Goal: Task Accomplishment & Management: Manage account settings

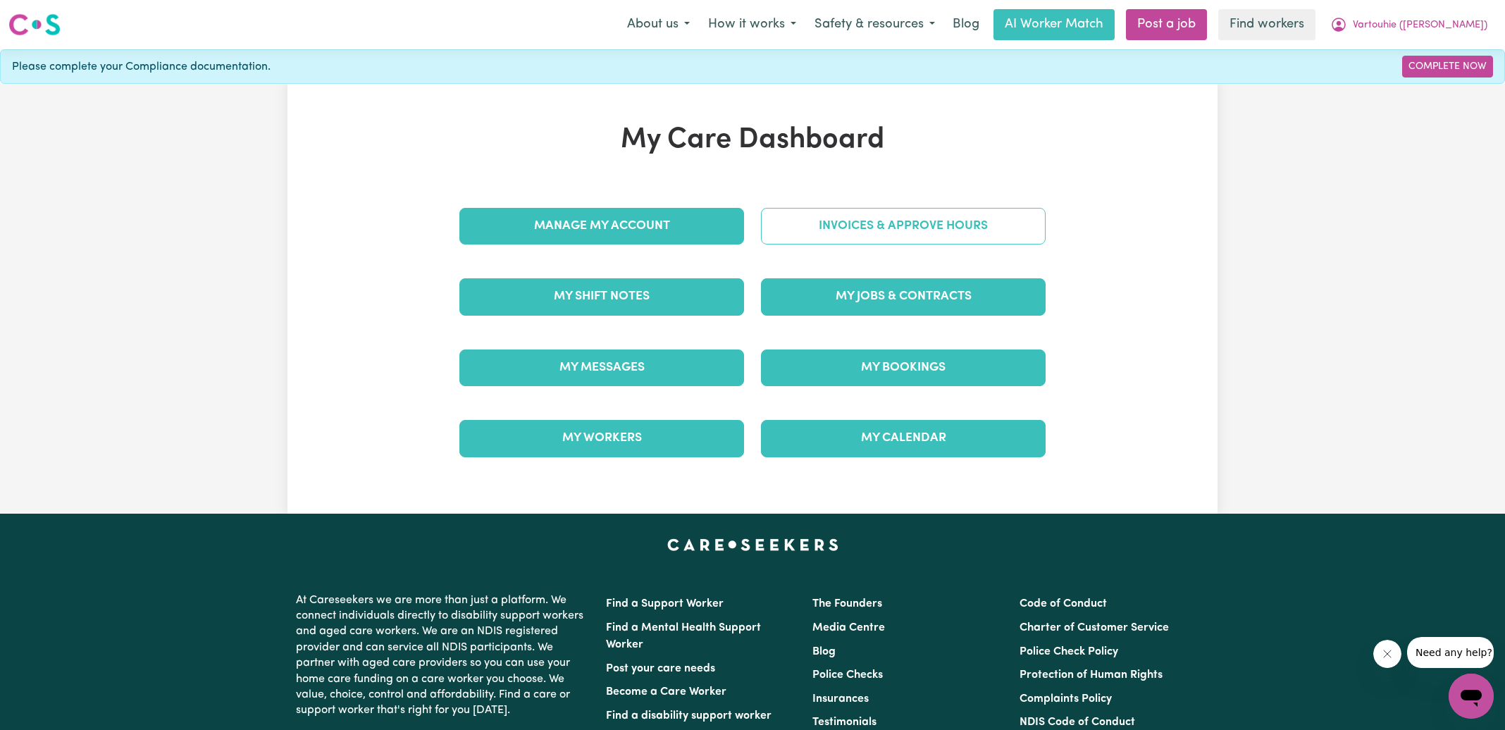
click at [794, 230] on link "Invoices & Approve Hours" at bounding box center [903, 226] width 285 height 37
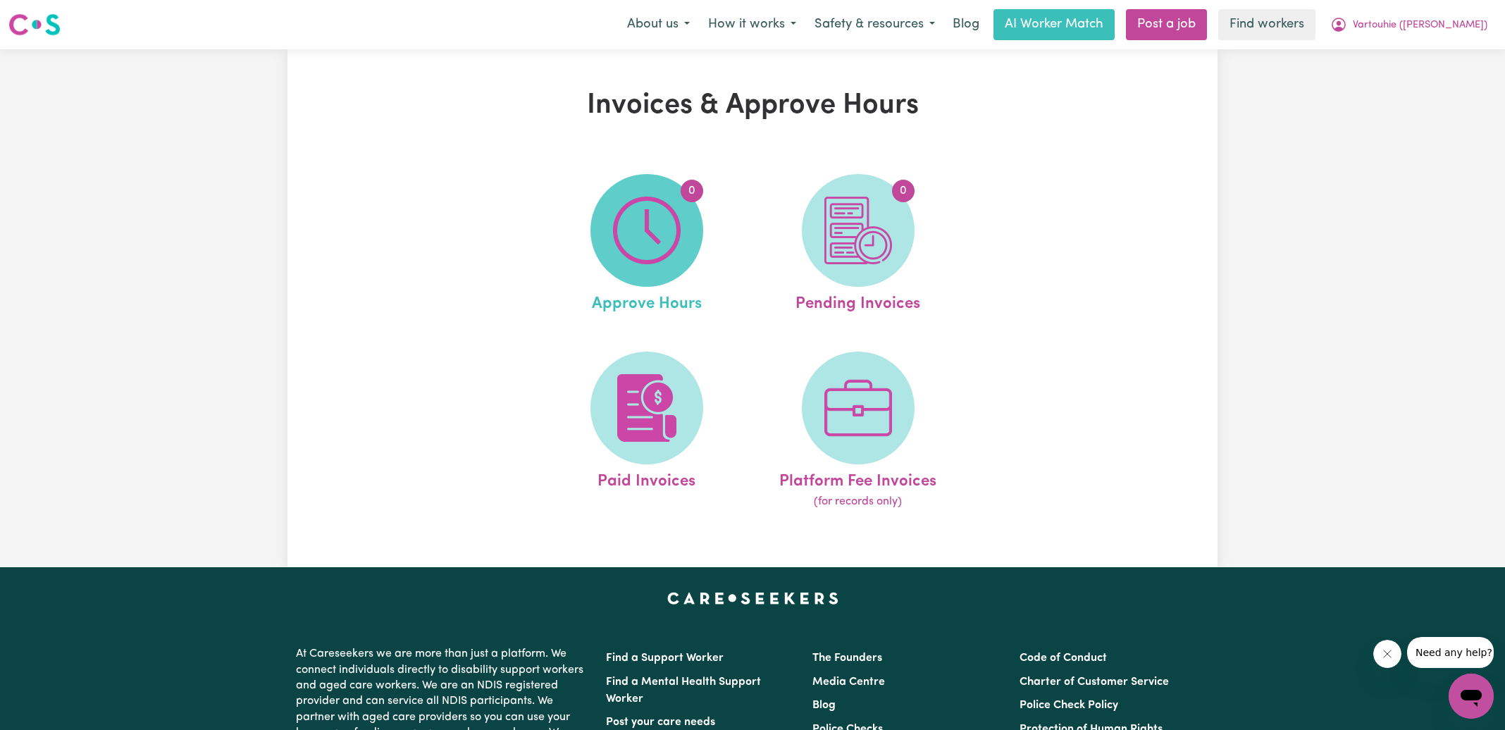
click at [628, 220] on img at bounding box center [647, 231] width 68 height 68
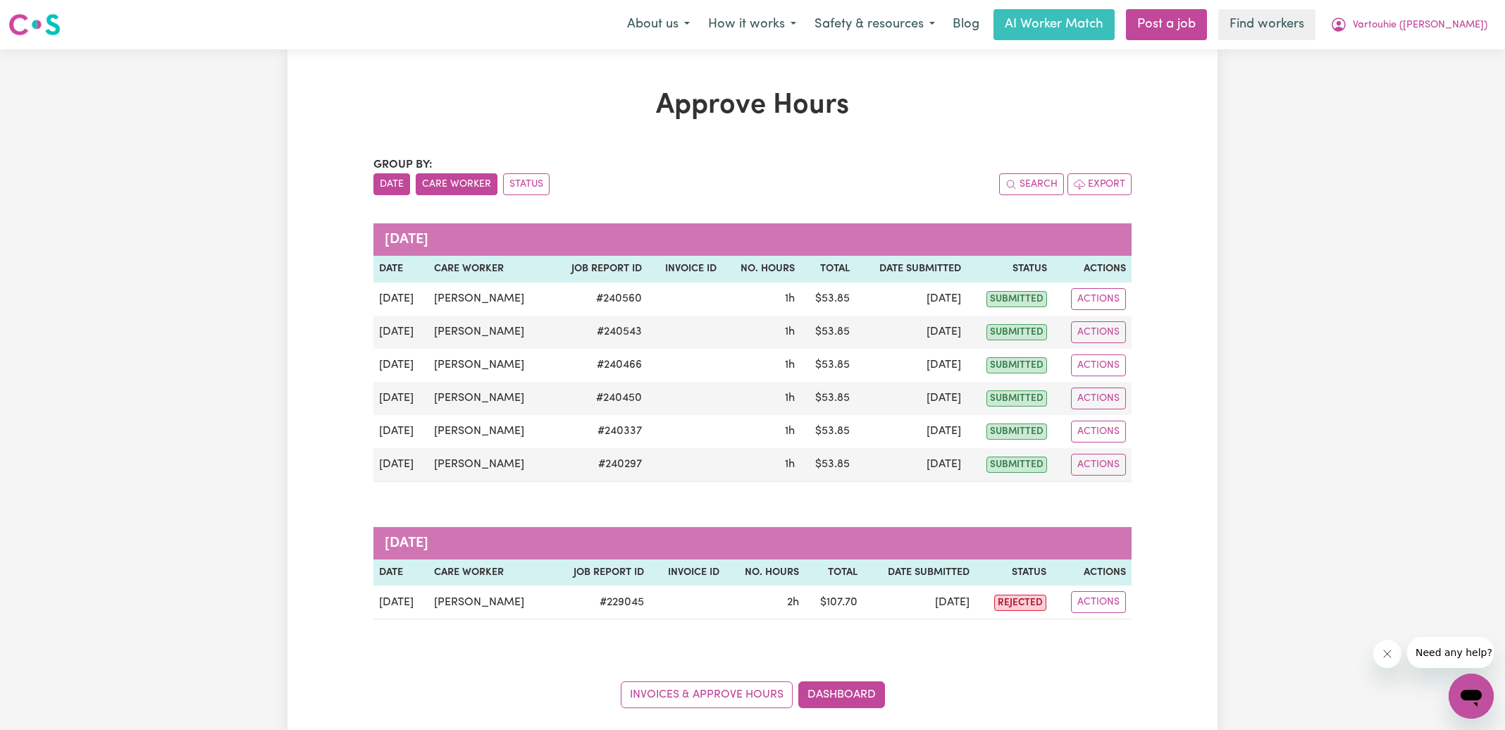
click at [458, 187] on button "Care Worker" at bounding box center [457, 184] width 82 height 22
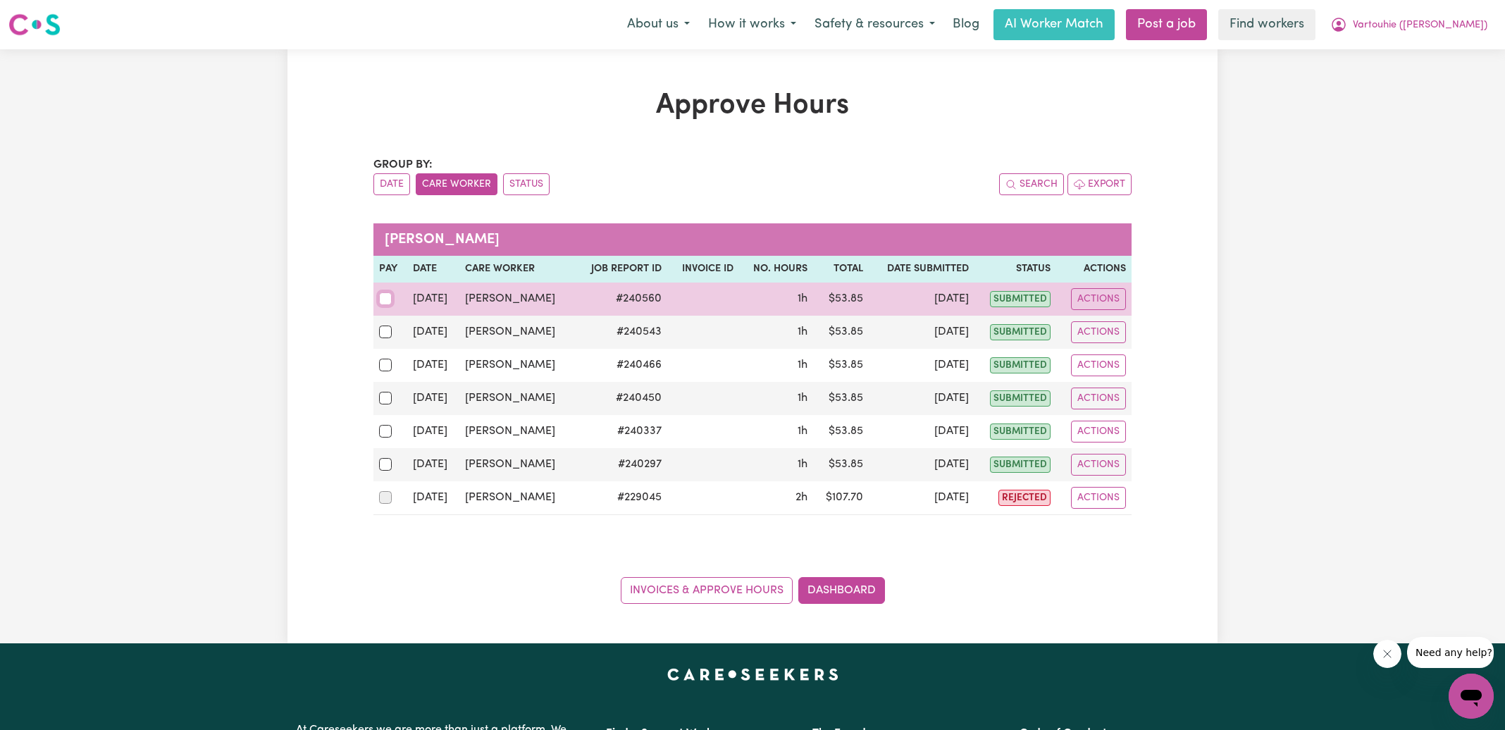
click at [381, 301] on input "checkbox" at bounding box center [385, 299] width 13 height 13
checkbox input "true"
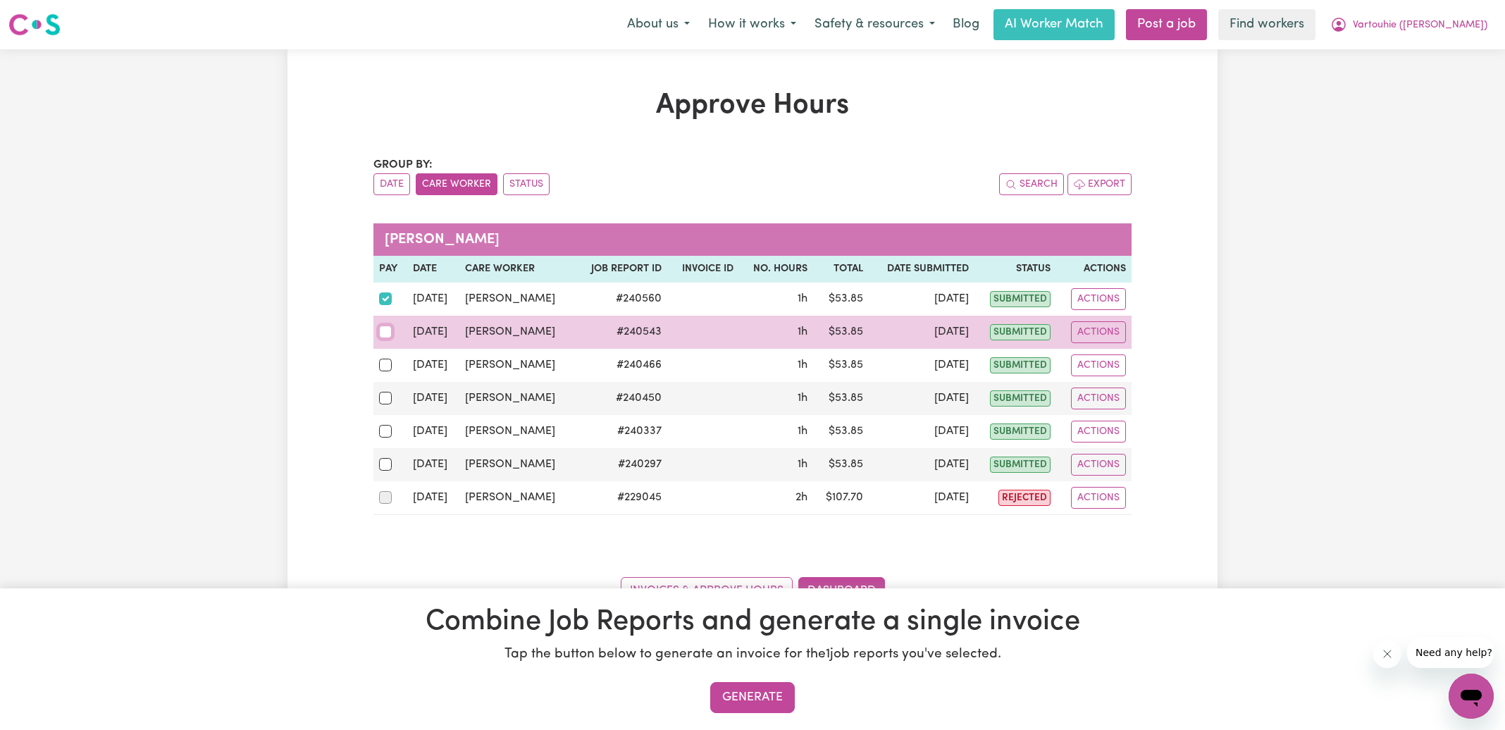
click at [387, 334] on input "checkbox" at bounding box center [385, 332] width 13 height 13
checkbox input "true"
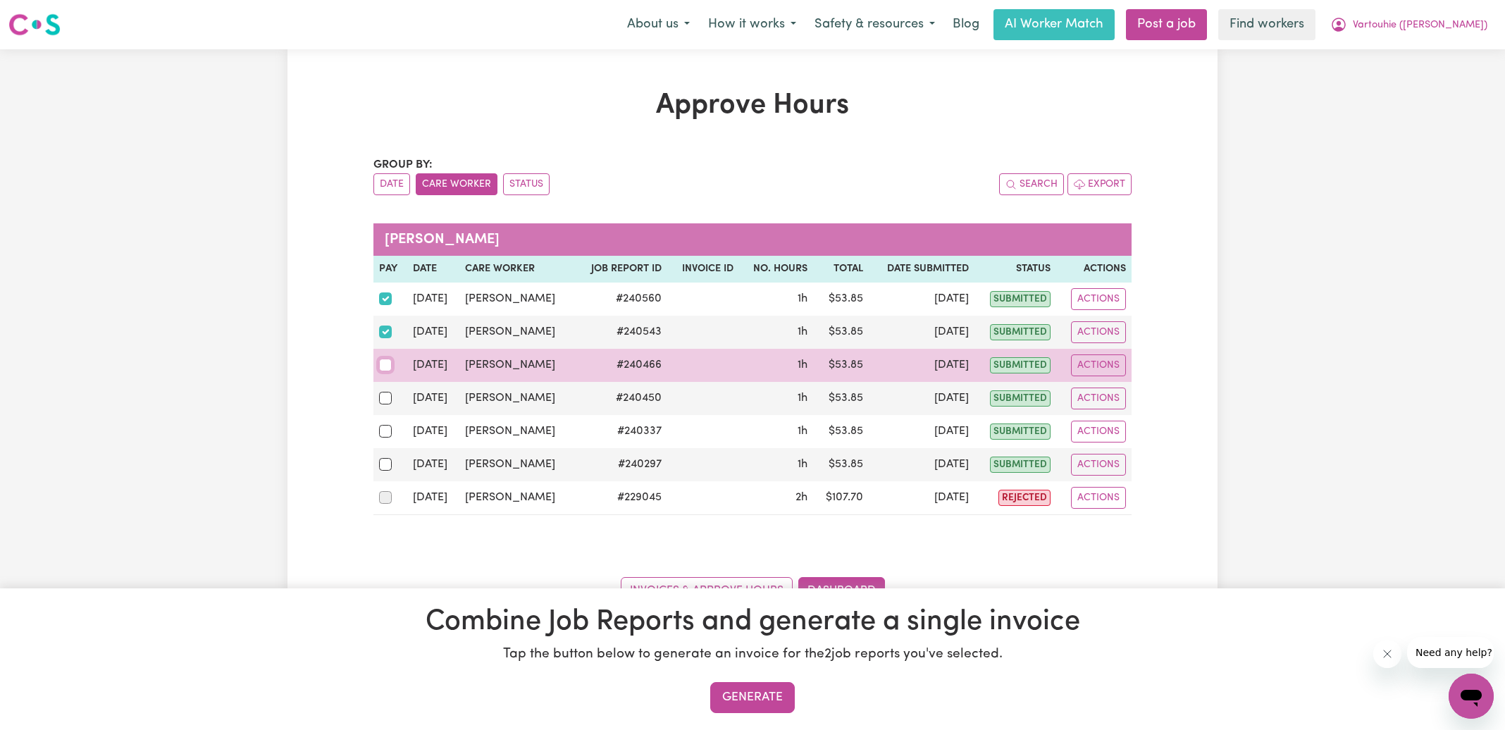
click at [386, 367] on input "checkbox" at bounding box center [385, 365] width 13 height 13
checkbox input "true"
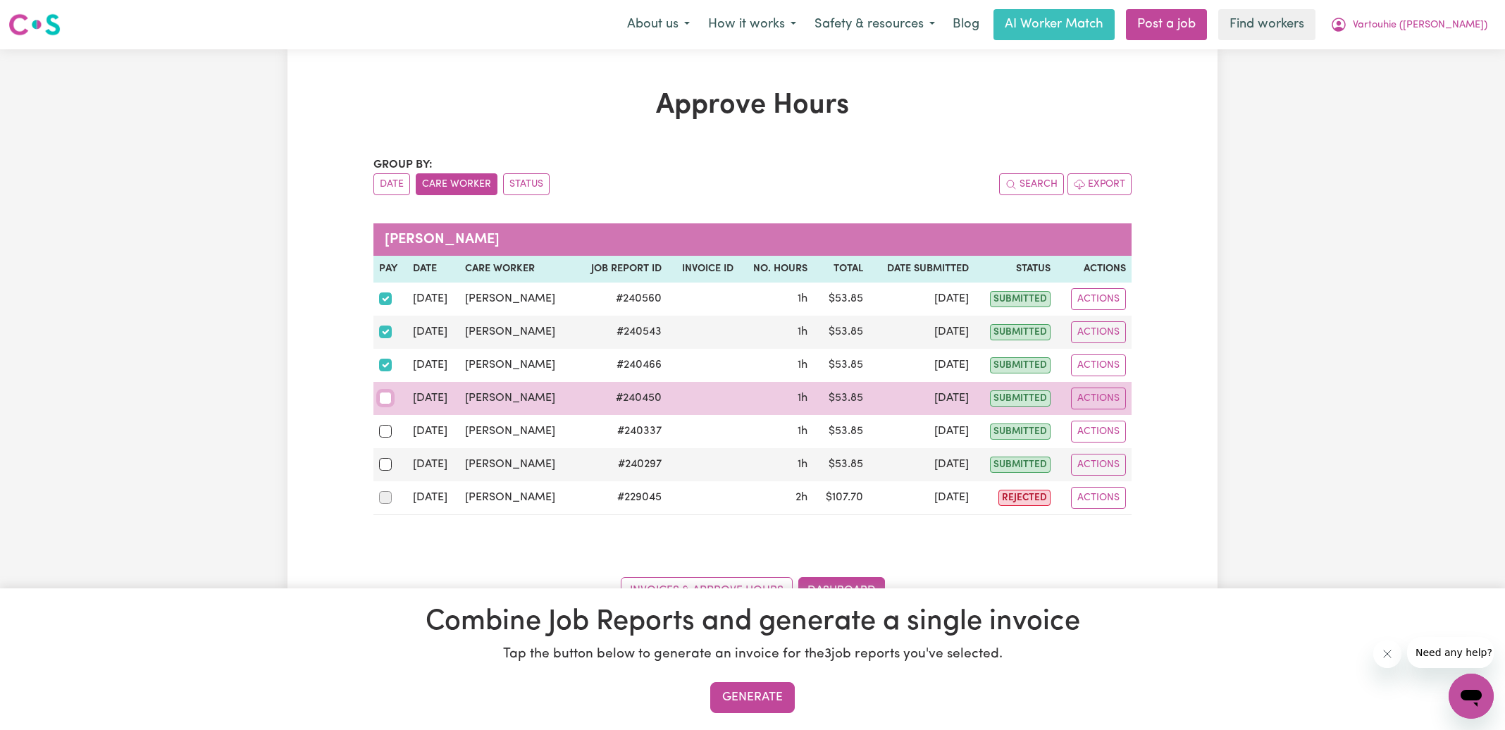
click at [385, 396] on input "checkbox" at bounding box center [385, 398] width 13 height 13
checkbox input "true"
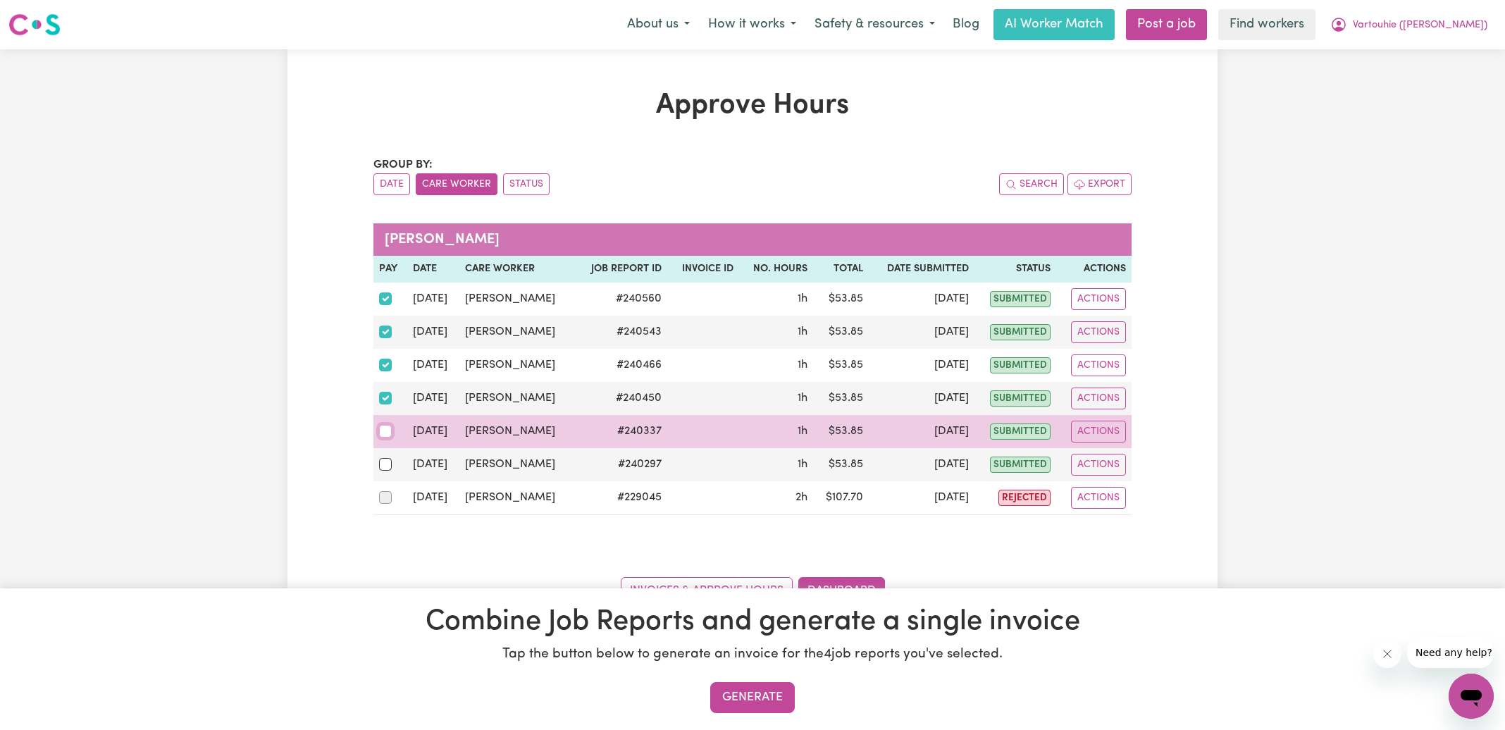
click at [383, 427] on input "checkbox" at bounding box center [385, 431] width 13 height 13
checkbox input "true"
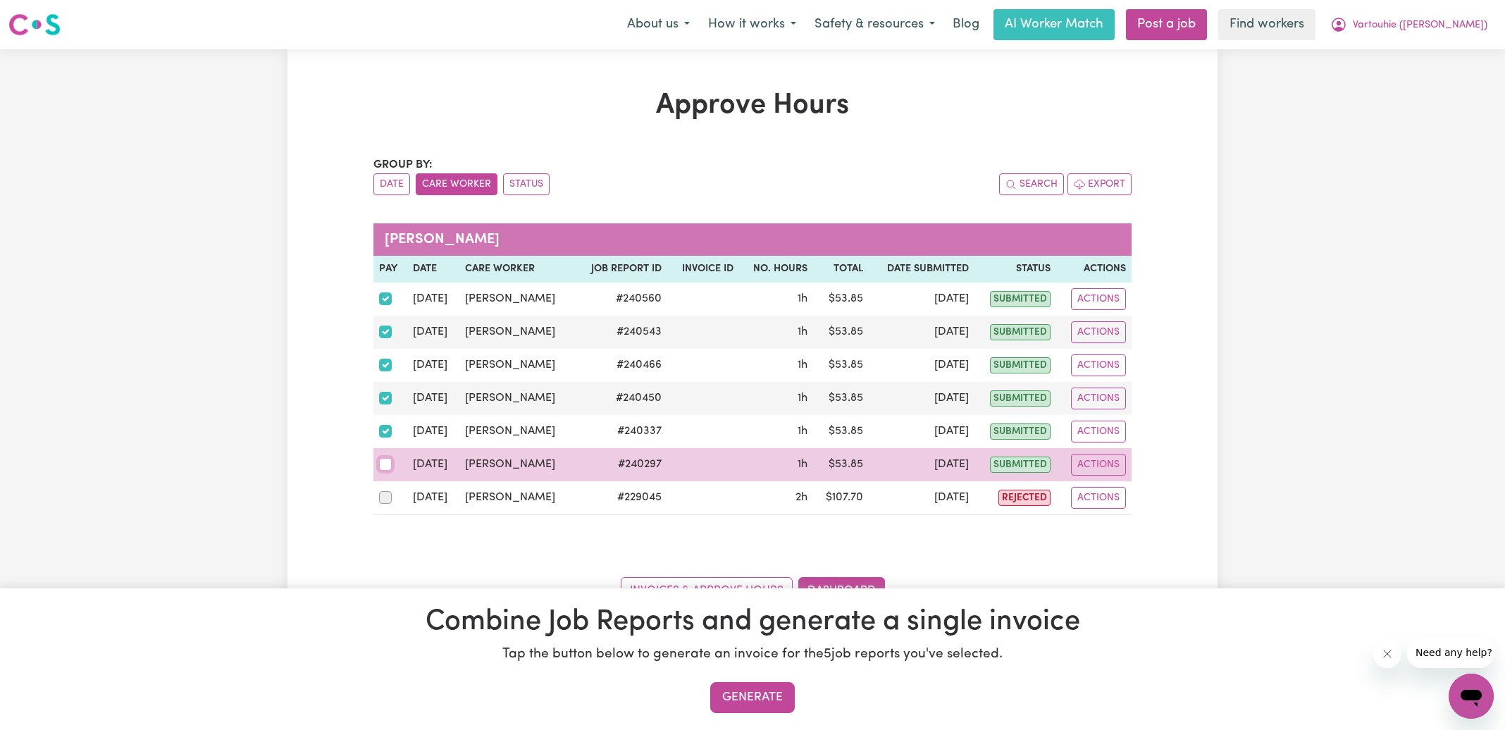
click at [382, 461] on input "checkbox" at bounding box center [385, 464] width 13 height 13
checkbox input "true"
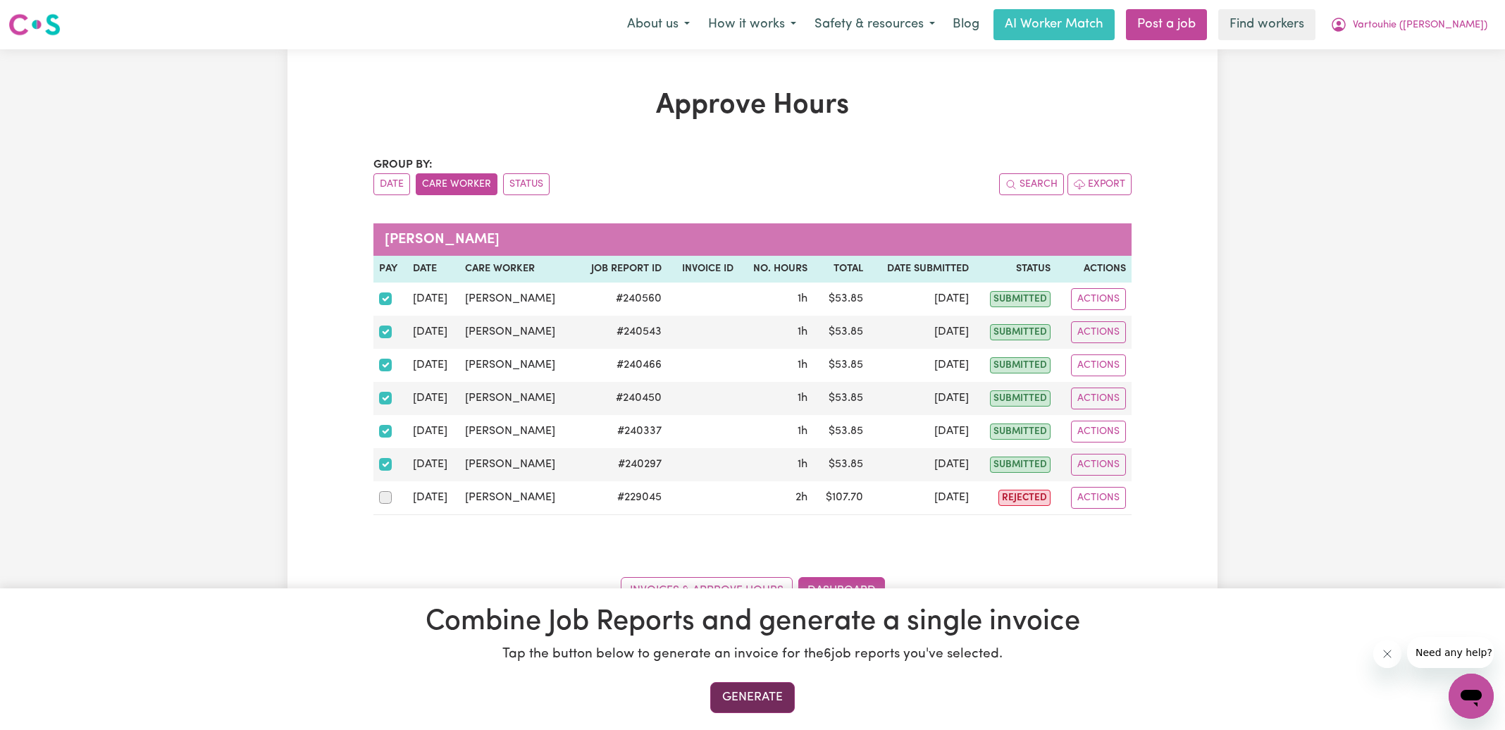
click at [743, 707] on button "Generate" at bounding box center [752, 697] width 85 height 31
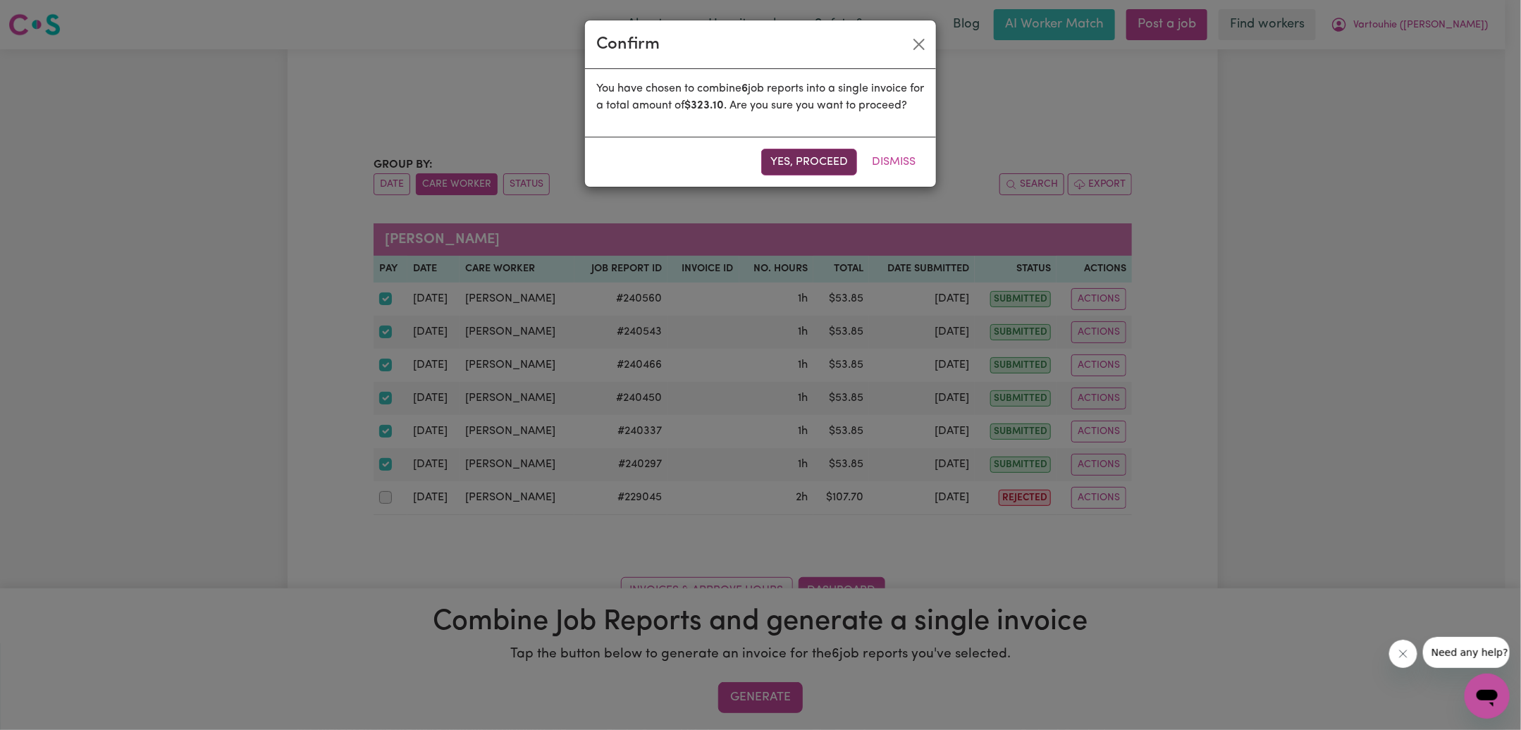
click at [820, 176] on button "Yes, proceed" at bounding box center [809, 162] width 96 height 27
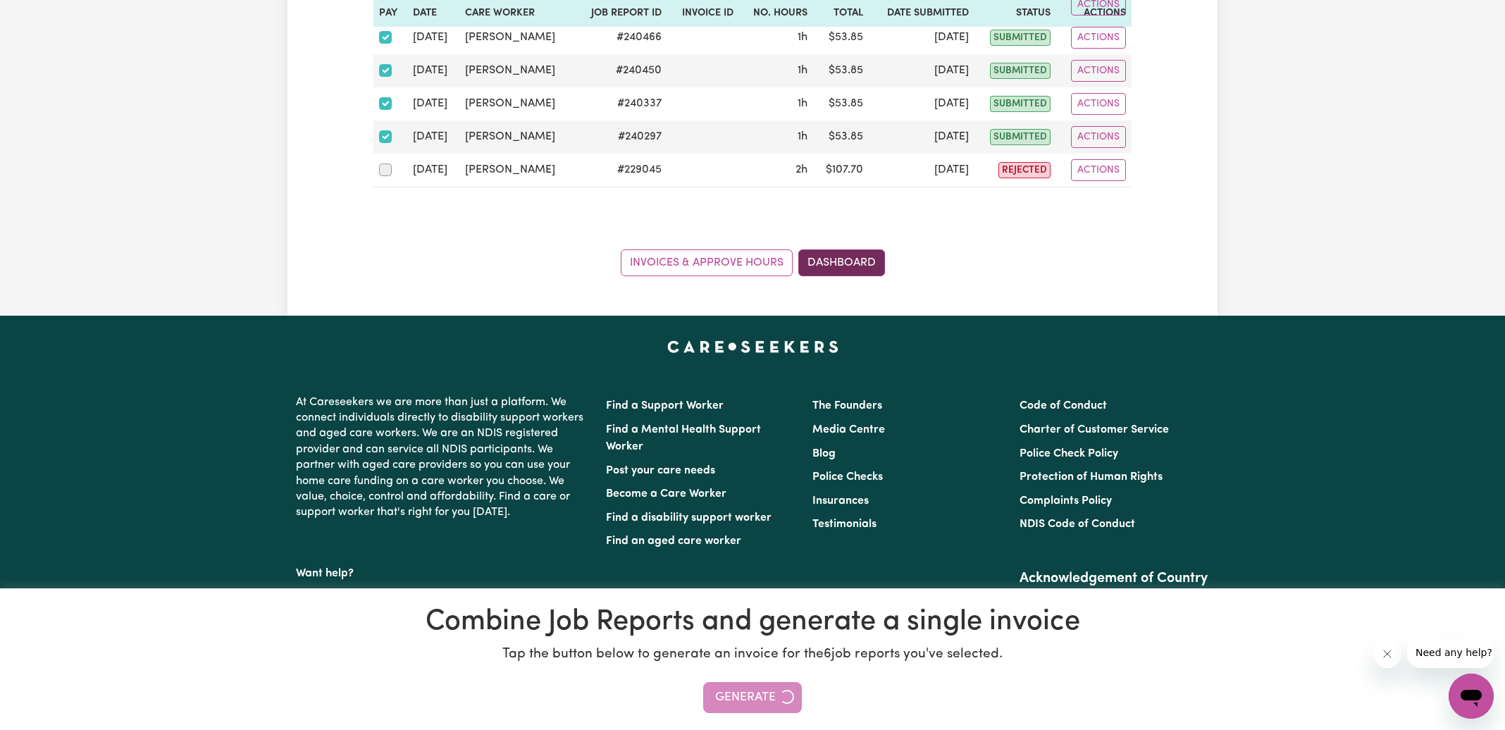
click at [853, 260] on link "Dashboard" at bounding box center [842, 263] width 87 height 27
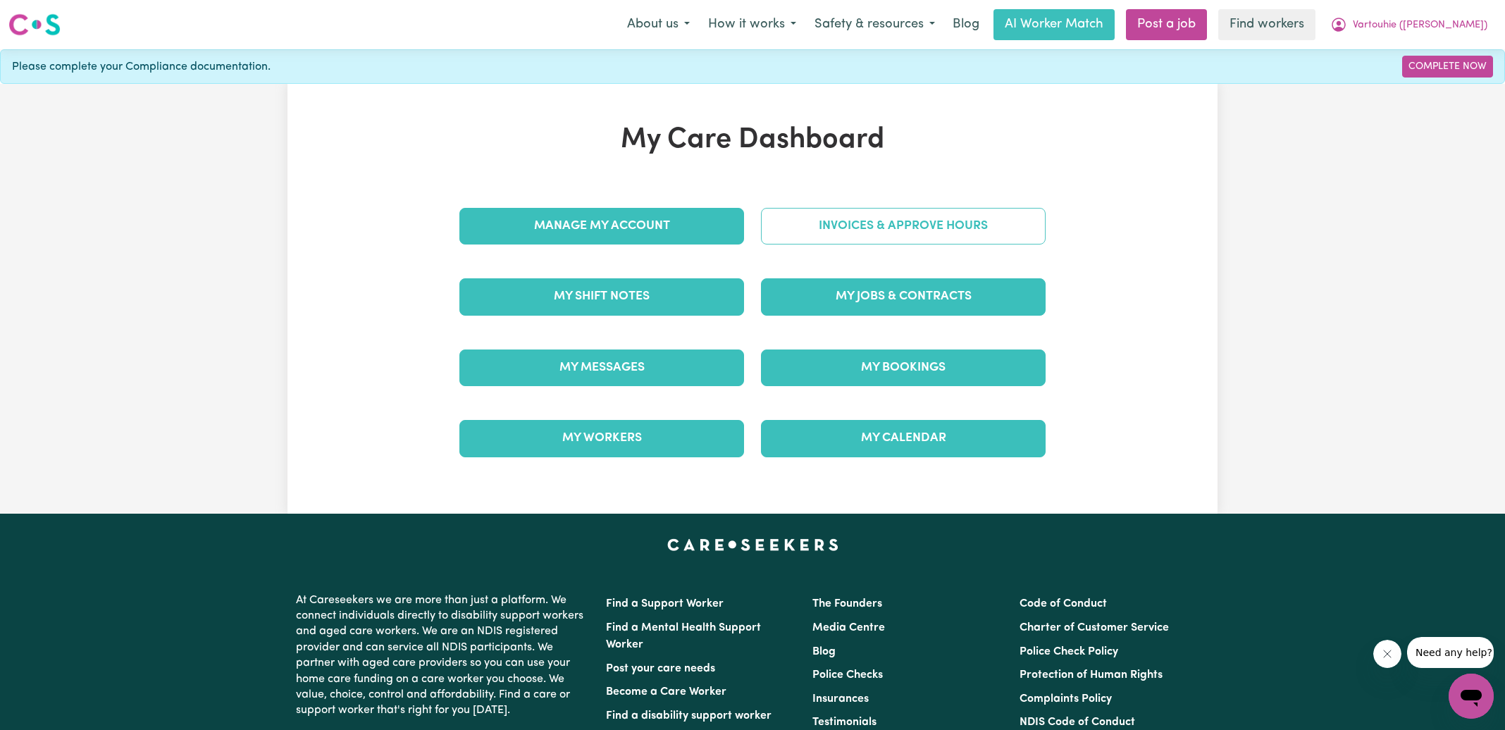
click at [855, 234] on link "Invoices & Approve Hours" at bounding box center [903, 226] width 285 height 37
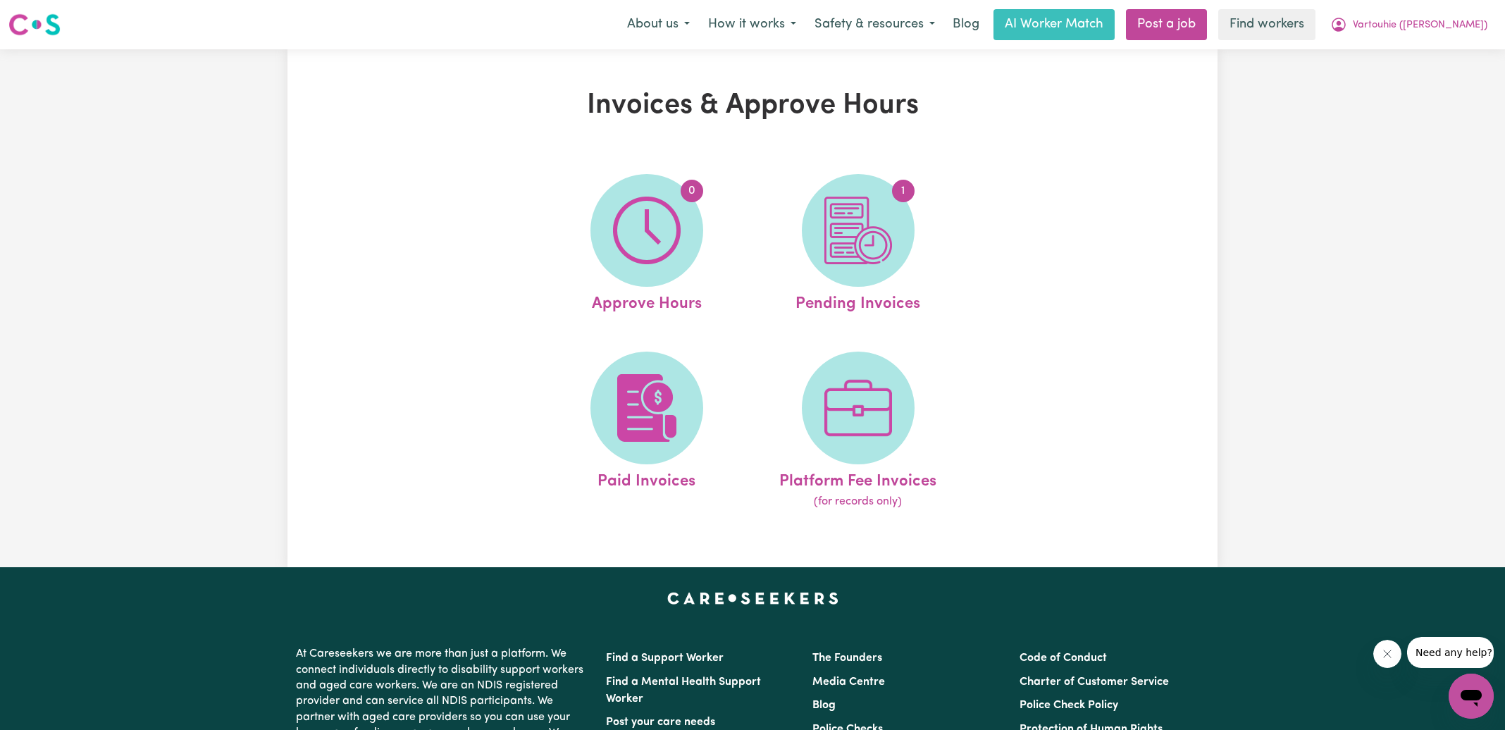
click at [855, 234] on img at bounding box center [859, 231] width 68 height 68
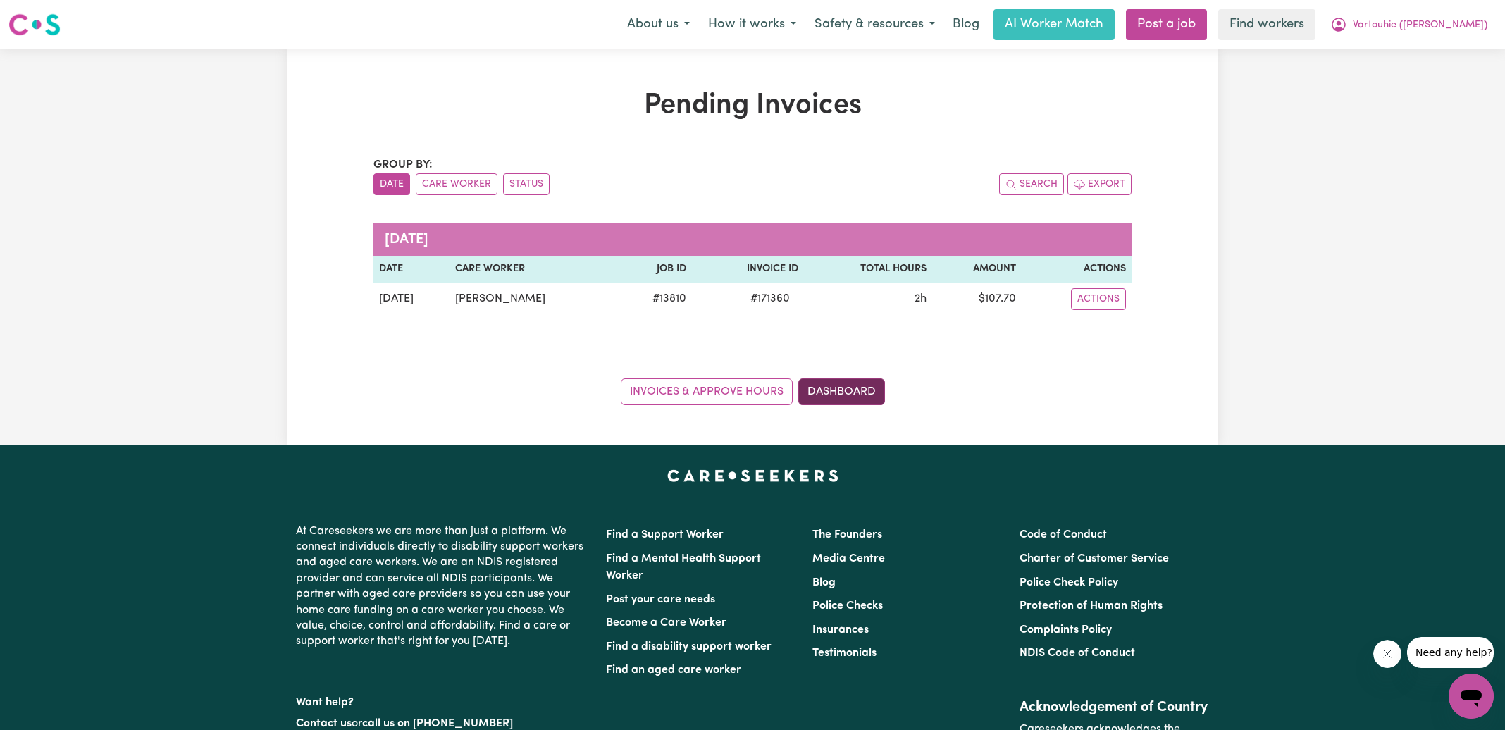
click at [849, 401] on link "Dashboard" at bounding box center [842, 391] width 87 height 27
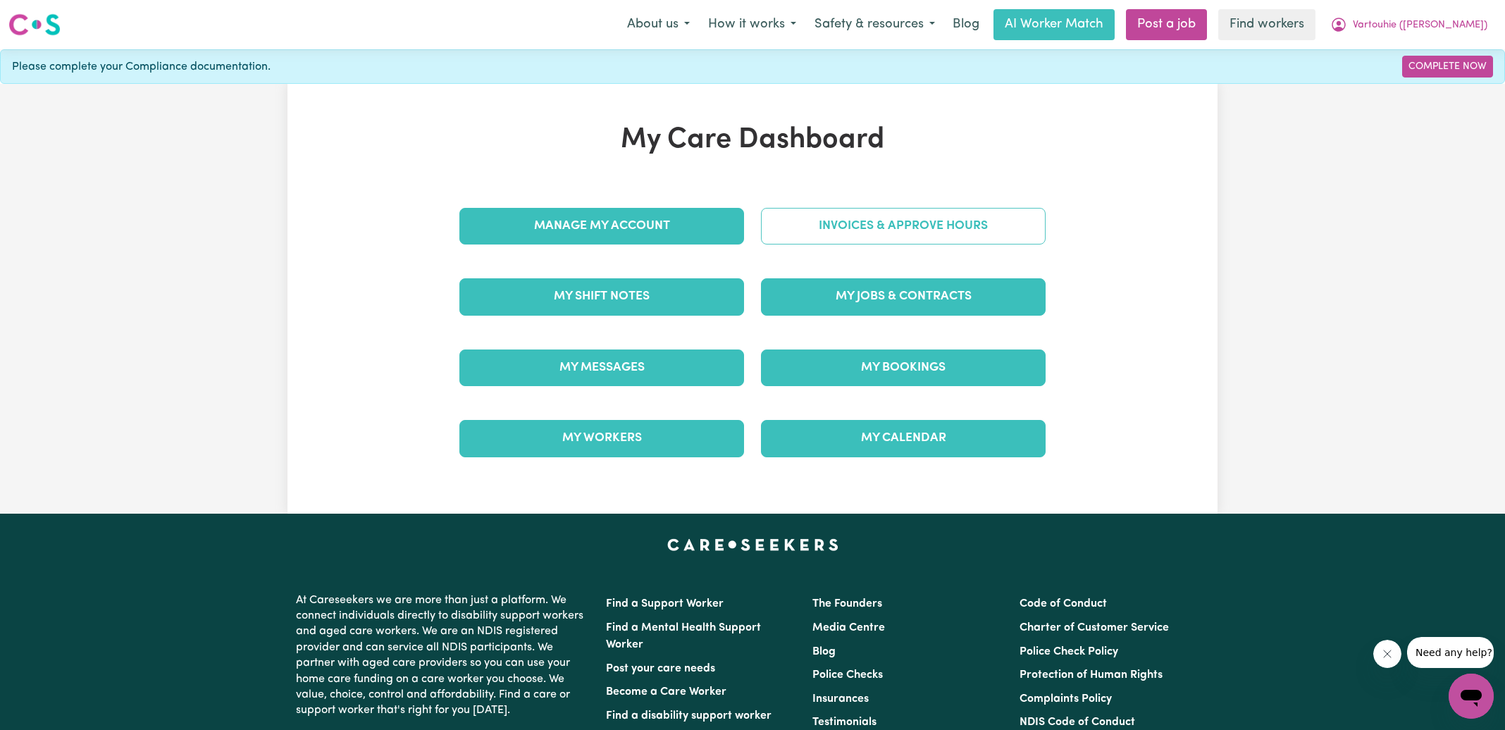
click at [851, 209] on link "Invoices & Approve Hours" at bounding box center [903, 226] width 285 height 37
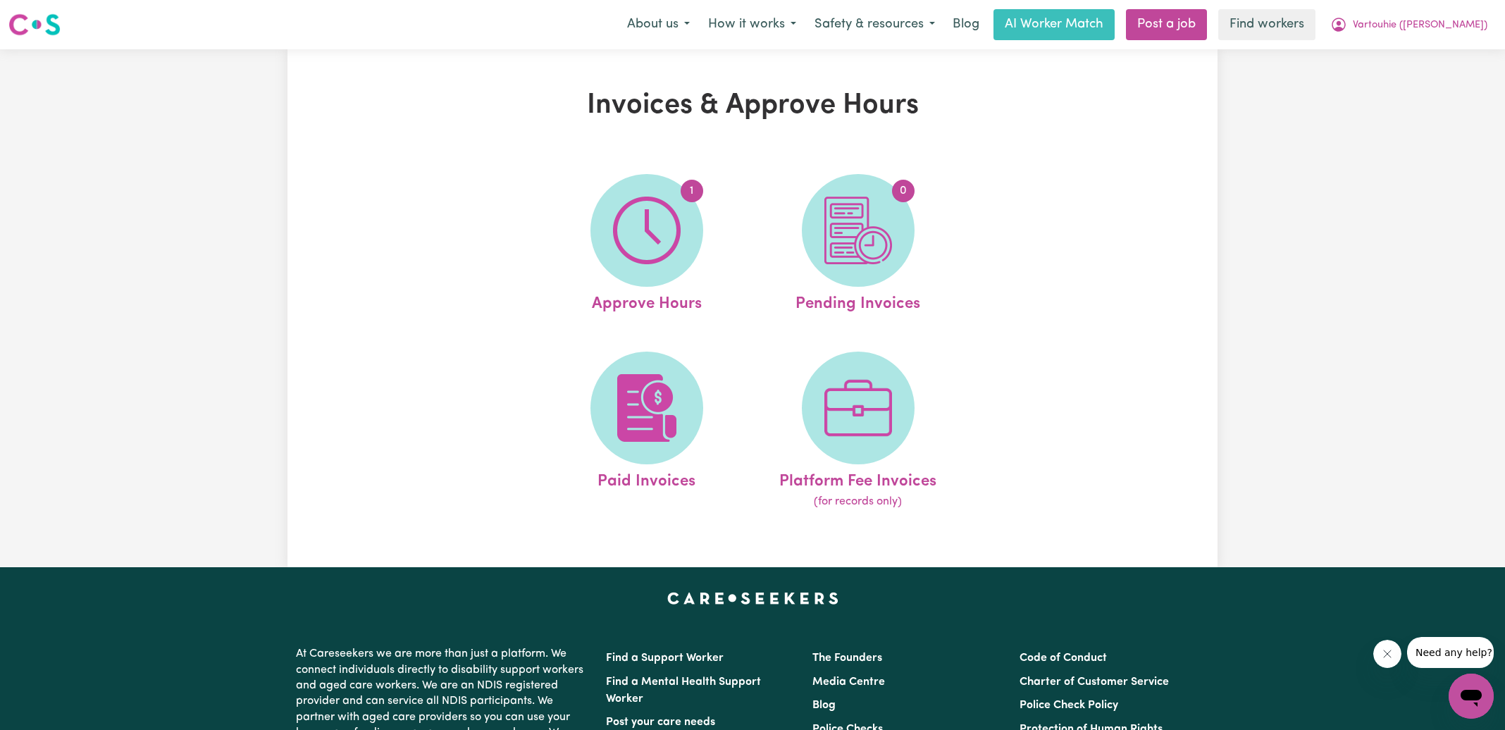
click at [851, 209] on img at bounding box center [859, 231] width 68 height 68
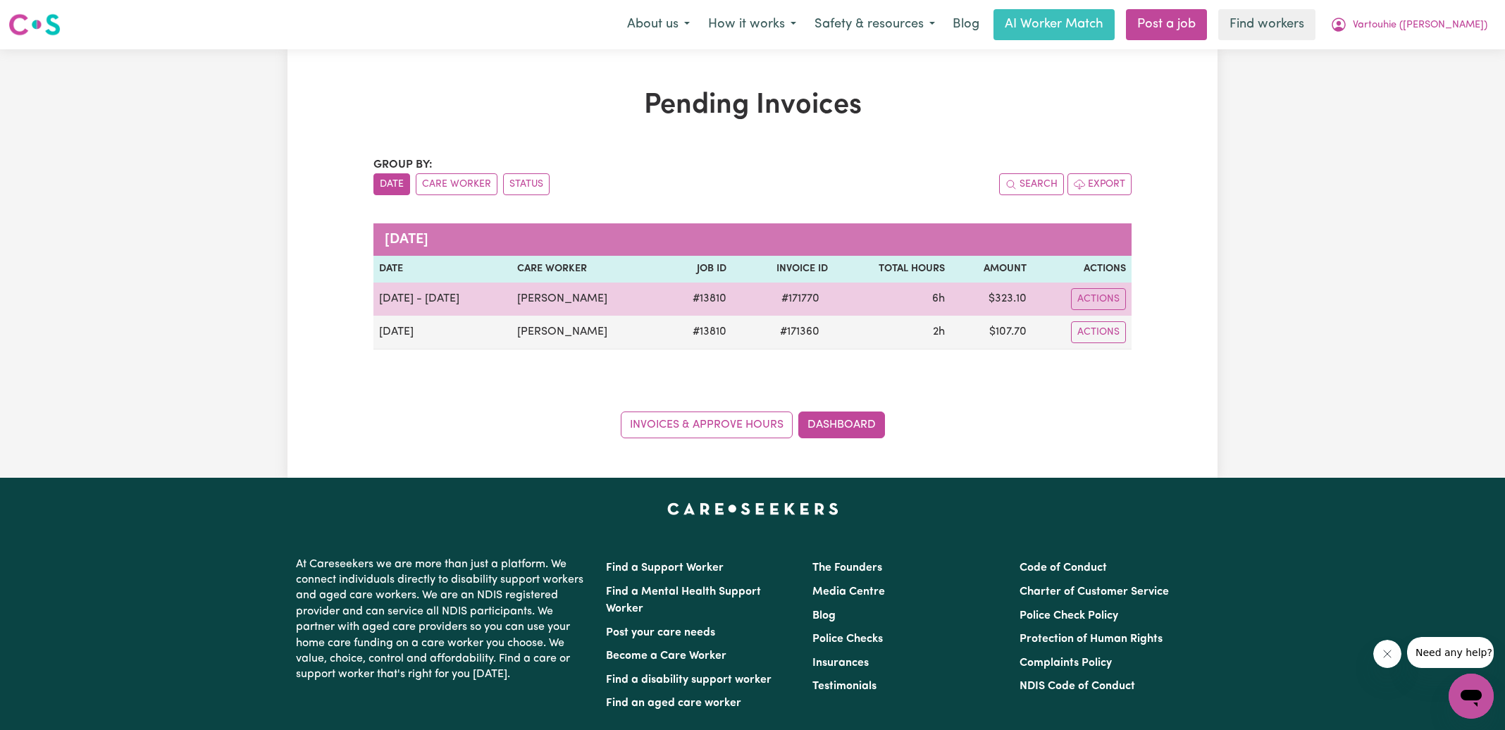
click at [819, 304] on span "# 171770" at bounding box center [800, 298] width 55 height 17
copy span "171770"
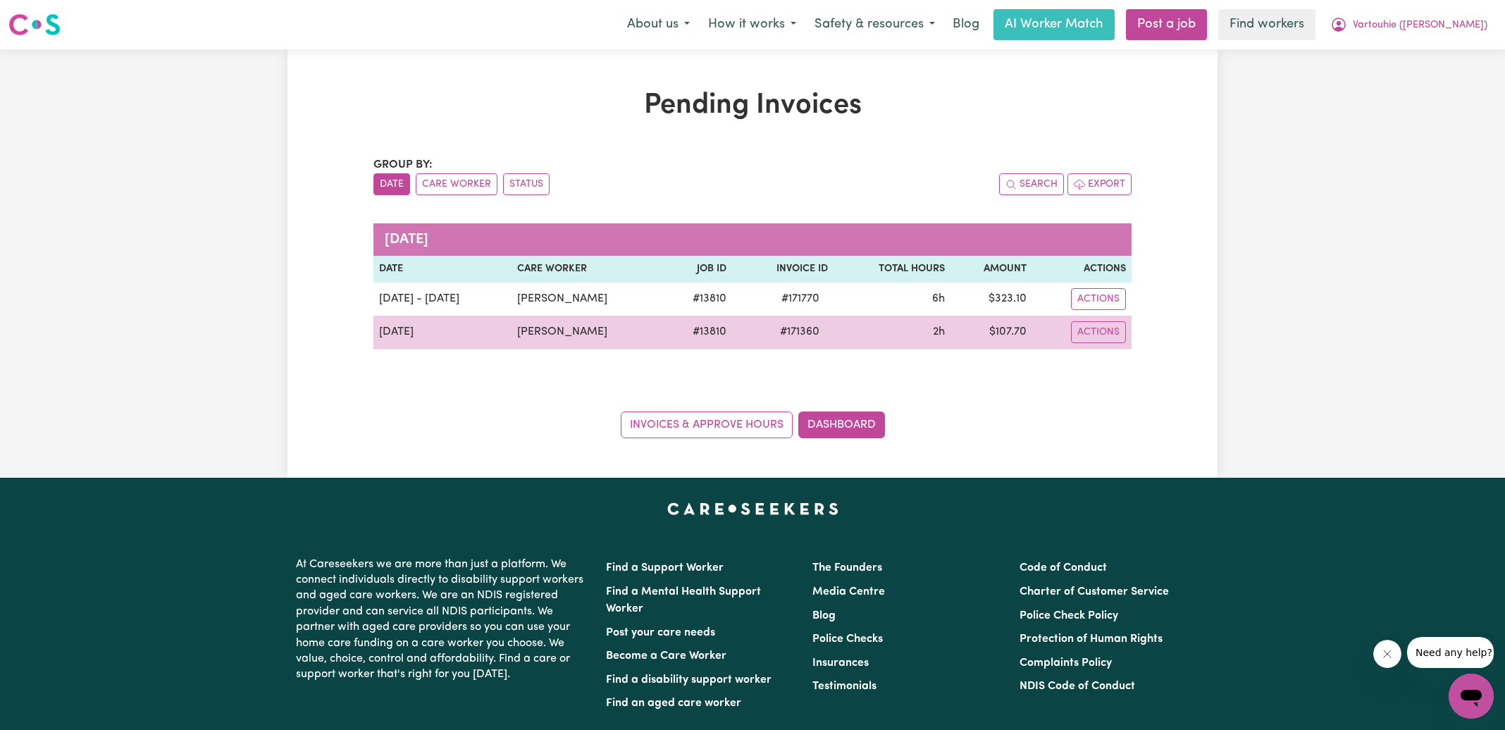
click at [828, 334] on span "# 171360" at bounding box center [800, 332] width 56 height 17
copy span "171360"
